Goal: Find specific page/section

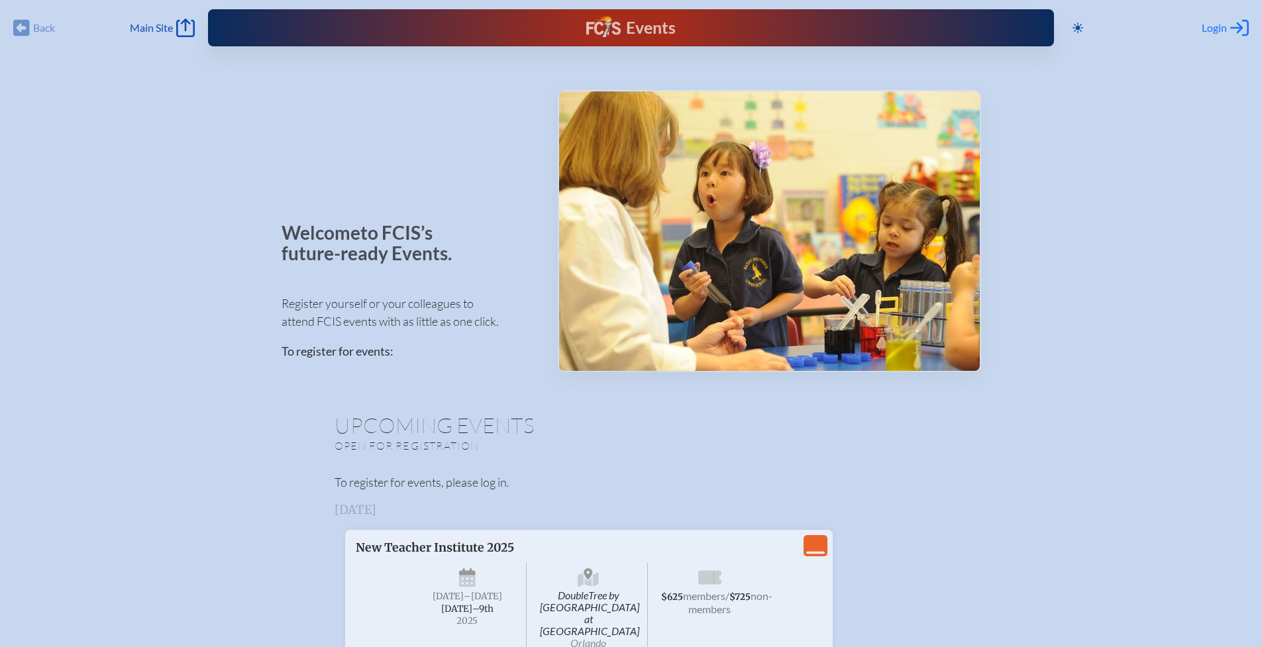
click at [1221, 29] on span "Login" at bounding box center [1214, 27] width 25 height 13
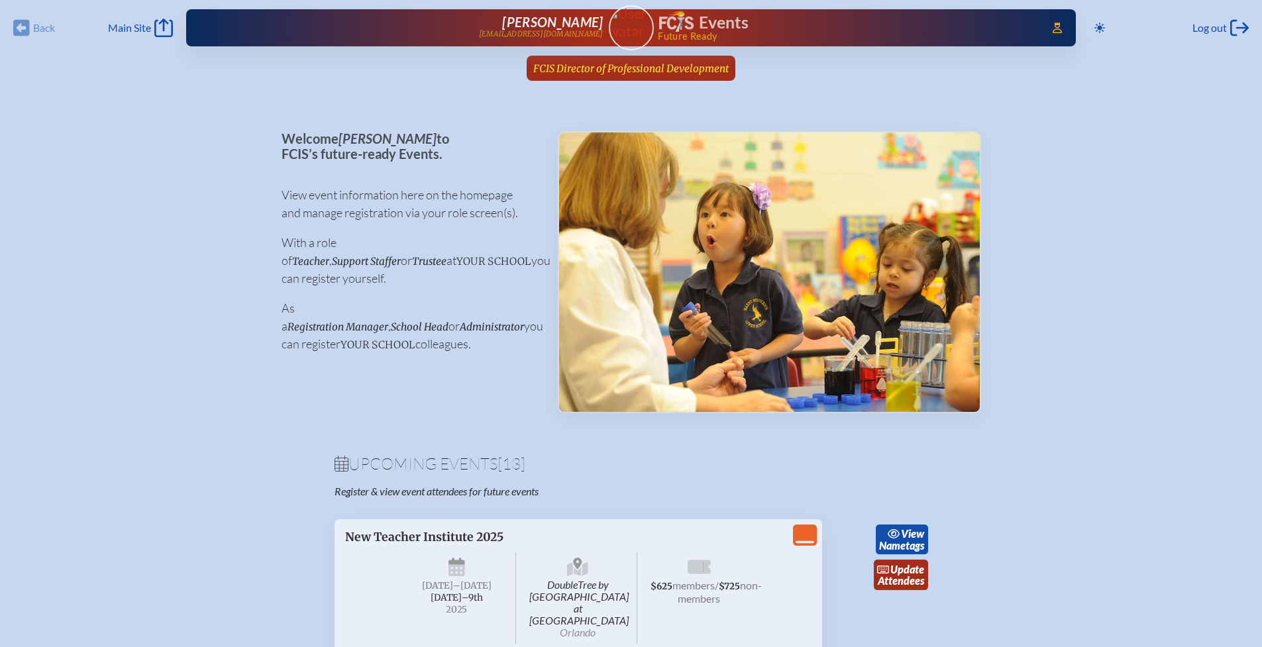
click at [585, 72] on span "FCIS Director of Professional Development" at bounding box center [631, 68] width 196 height 13
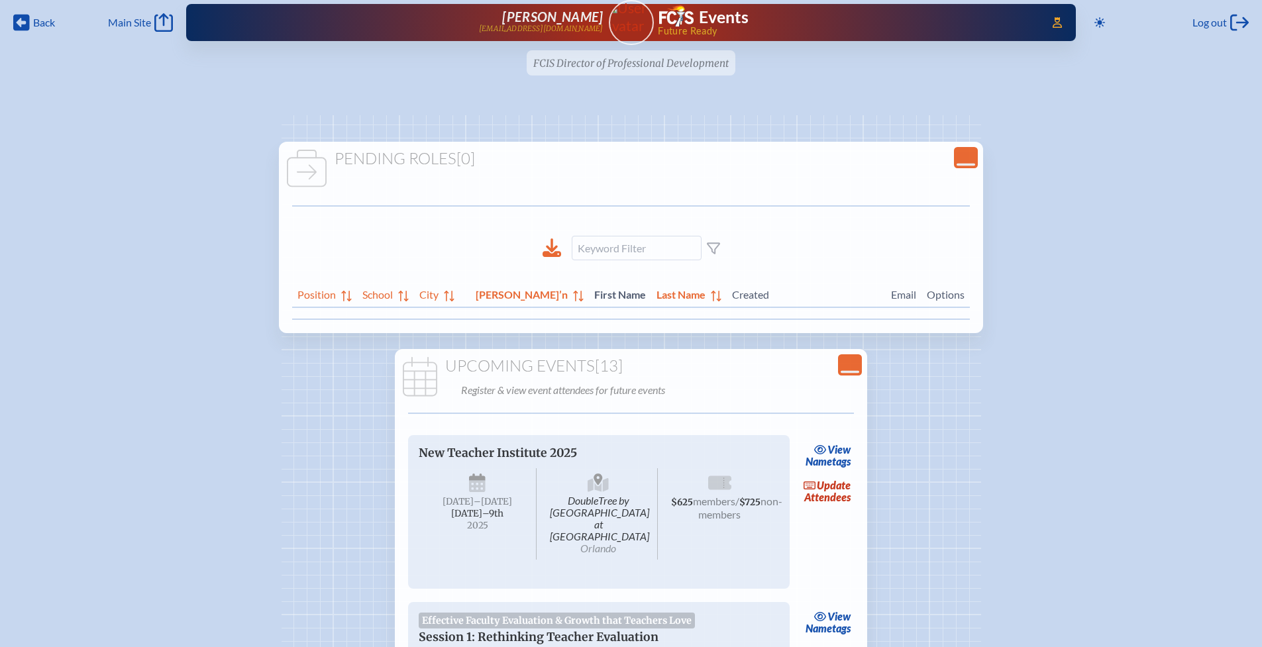
scroll to position [17, 0]
